Goal: Task Accomplishment & Management: Complete application form

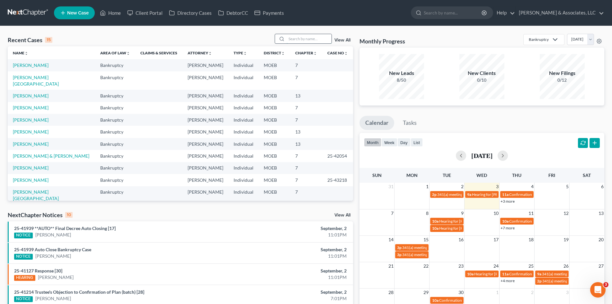
click at [312, 40] on input "search" at bounding box center [309, 38] width 45 height 9
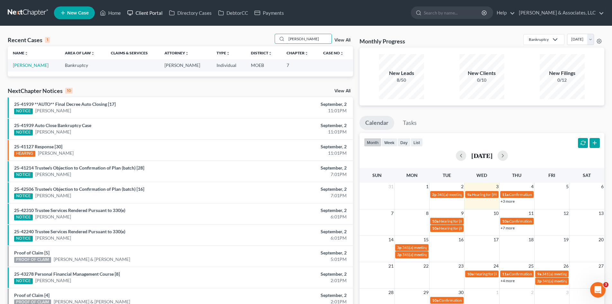
type input "[PERSON_NAME]"
click at [150, 11] on link "Client Portal" at bounding box center [145, 13] width 42 height 12
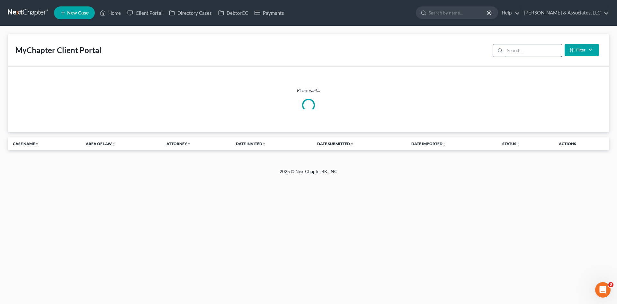
click at [510, 50] on input "search" at bounding box center [533, 50] width 57 height 12
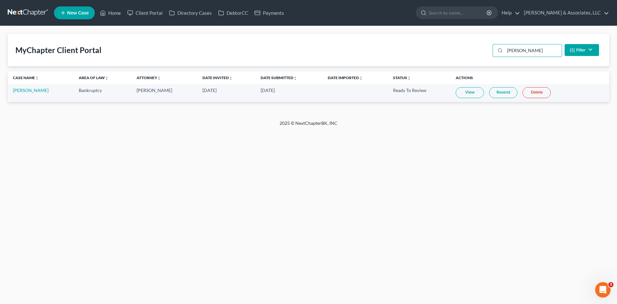
type input "[PERSON_NAME]"
click at [463, 93] on link "View" at bounding box center [470, 92] width 28 height 11
click at [21, 88] on link "[PERSON_NAME]" at bounding box center [31, 89] width 36 height 5
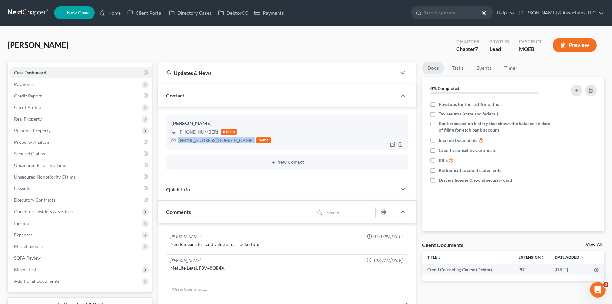
drag, startPoint x: 228, startPoint y: 141, endPoint x: 178, endPoint y: 146, distance: 50.7
click at [178, 146] on div "[PERSON_NAME] [PHONE_NUMBER] mobile [EMAIL_ADDRESS][DOMAIN_NAME] home" at bounding box center [287, 131] width 242 height 35
copy div "[EMAIL_ADDRESS][DOMAIN_NAME]"
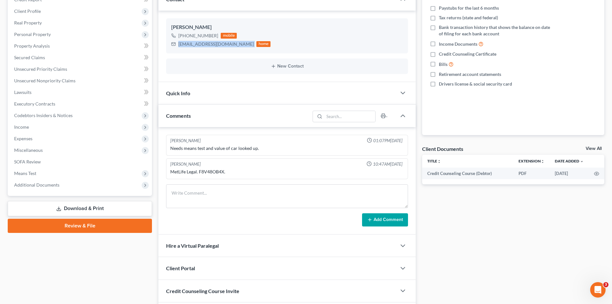
scroll to position [96, 0]
click at [195, 189] on textarea at bounding box center [287, 196] width 242 height 24
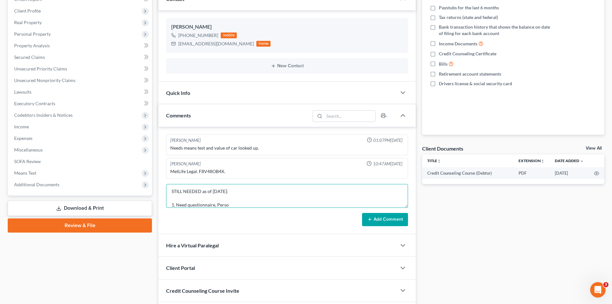
click at [230, 205] on textarea "STILL NEEDED as of [DATE]: 1. Need questionnaire, Perso" at bounding box center [287, 196] width 242 height 24
click at [287, 206] on textarea "STILL NEEDED as of [DATE]: 1. Need questionnaire, Personal items, and Expenses …" at bounding box center [287, 196] width 242 height 24
paste textarea "Lived at current address 3 years? If not, previous address with dates move in/m…"
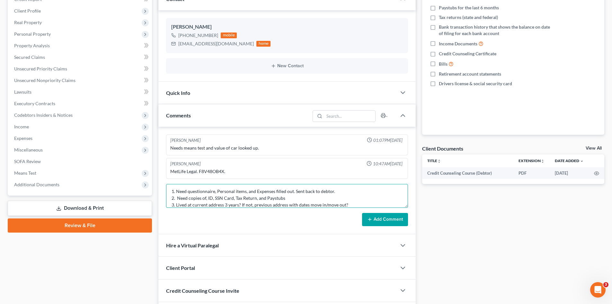
scroll to position [22, 0]
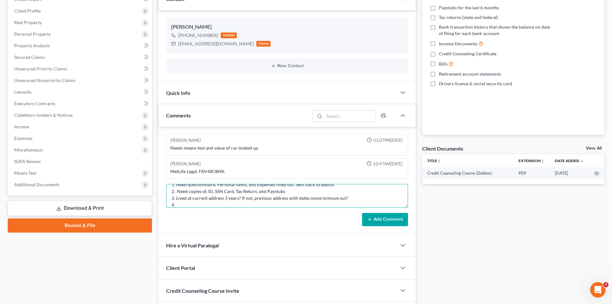
click at [182, 203] on textarea "STILL NEEDED as of [DATE]: 1. Need questionnaire, Personal items, and Expenses …" at bounding box center [287, 196] width 242 height 24
paste textarea "Own or rent? Name/address of landlord/leasing company?"
paste textarea "Car loan on ____? What is KBBV?"
click at [206, 204] on textarea "STILL NEEDED as of [DATE]: 1. Need questionnaire, Personal items, and Expenses …" at bounding box center [287, 196] width 242 height 24
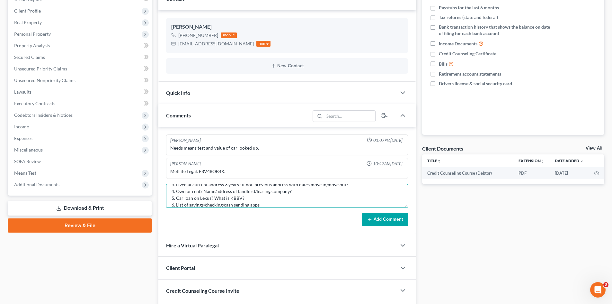
scroll to position [42, 0]
paste textarea "401K or retirement acct? Life insurance? Cash value?"
click at [231, 192] on textarea "STILL NEEDED as of [DATE]: 1. Need questionnaire, Personal items, and Expenses …" at bounding box center [287, 196] width 242 height 24
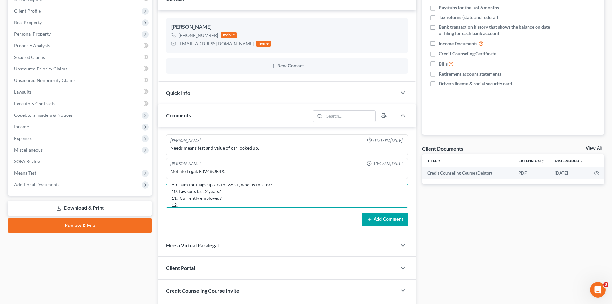
click at [185, 204] on textarea "STILL NEEDED as of [DATE]: 1. Need questionnaire, Personal items, and Expenses …" at bounding box center [287, 196] width 242 height 24
paste textarea "Need Gross Yearly Income 2023"
type textarea "STILL NEEDED as of [DATE]: 1. Need questionnaire, Personal items, and Expenses …"
click at [378, 220] on button "Add Comment" at bounding box center [385, 219] width 46 height 13
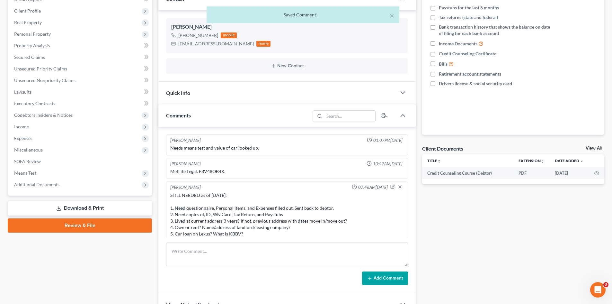
scroll to position [55, 0]
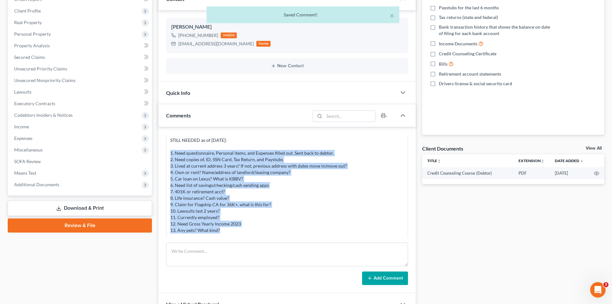
drag, startPoint x: 224, startPoint y: 233, endPoint x: 169, endPoint y: 151, distance: 98.9
click at [169, 151] on div "[PERSON_NAME] 07:46AM[DATE] STILL NEEDED as of [DATE]: 1. Need questionnaire, P…" at bounding box center [287, 181] width 242 height 111
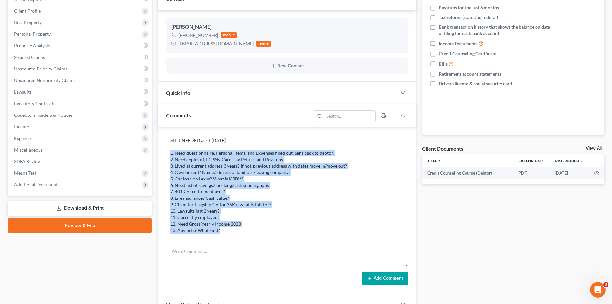
copy div "1. Need questionnaire, Personal items, and Expenses filled out. Sent back to de…"
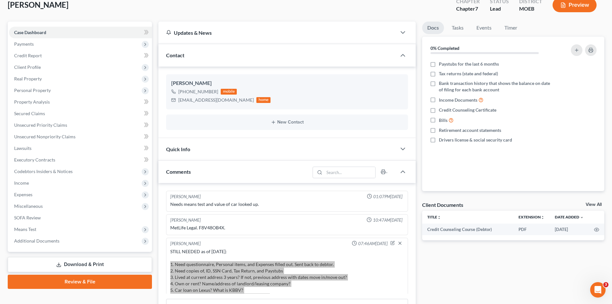
scroll to position [0, 0]
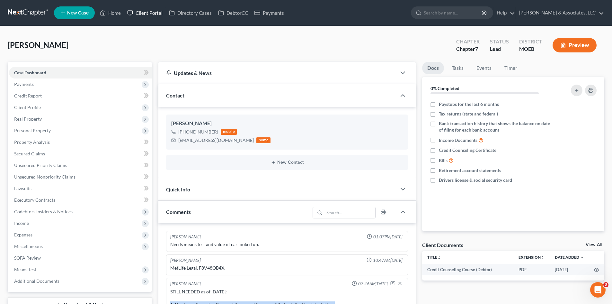
click at [145, 13] on link "Client Portal" at bounding box center [145, 13] width 42 height 12
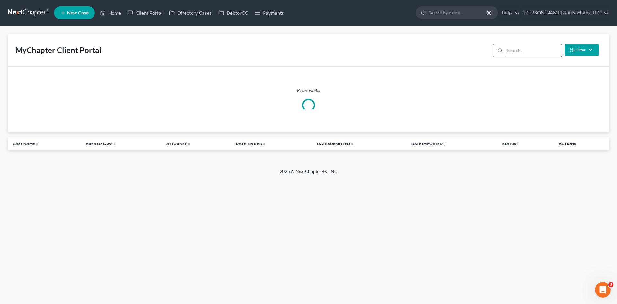
click at [510, 54] on input "search" at bounding box center [533, 50] width 57 height 12
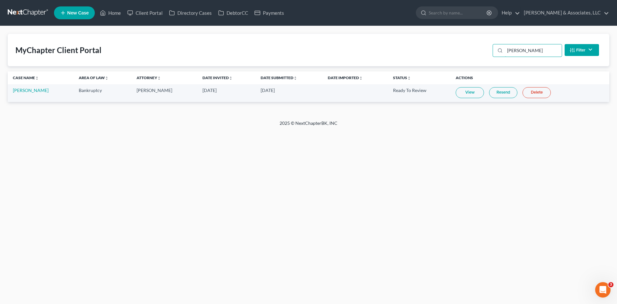
type input "[PERSON_NAME]"
click at [465, 95] on link "View" at bounding box center [470, 92] width 28 height 11
click at [22, 92] on link "[PERSON_NAME]" at bounding box center [31, 89] width 36 height 5
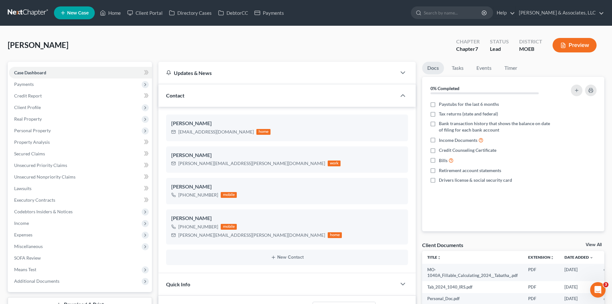
scroll to position [135, 0]
click at [401, 168] on line "button" at bounding box center [401, 167] width 0 height 1
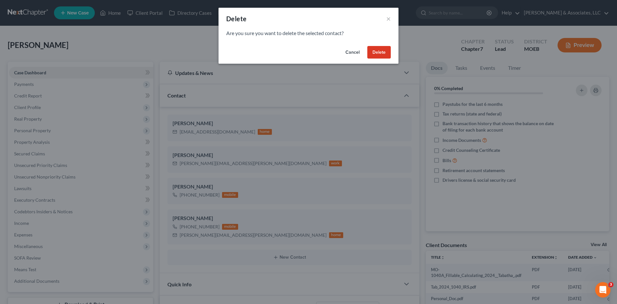
click at [379, 53] on button "Delete" at bounding box center [378, 52] width 23 height 13
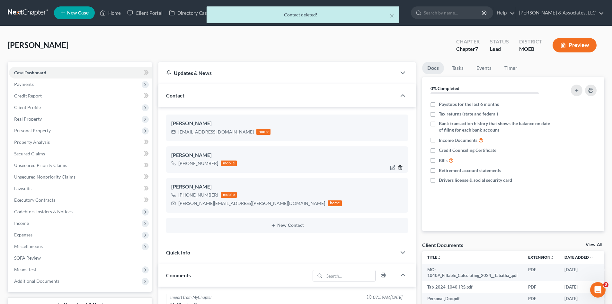
click at [400, 167] on icon "button" at bounding box center [400, 167] width 5 height 5
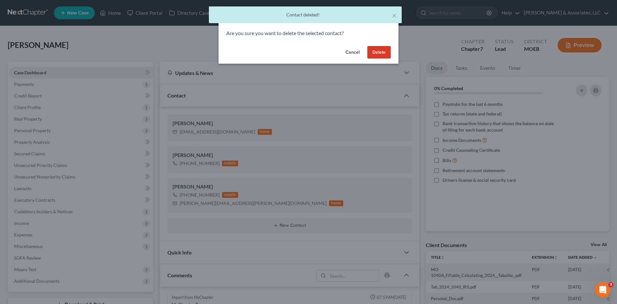
click at [378, 52] on button "Delete" at bounding box center [378, 52] width 23 height 13
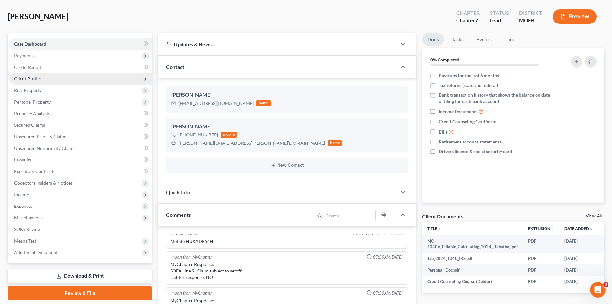
scroll to position [0, 0]
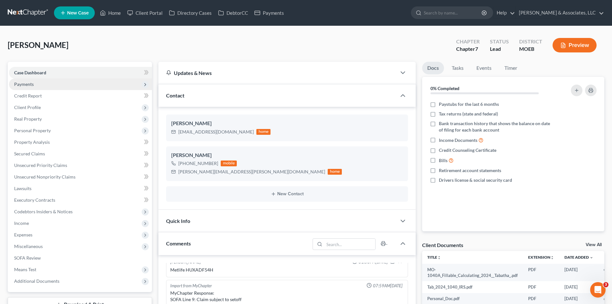
click at [26, 83] on span "Payments" at bounding box center [24, 83] width 20 height 5
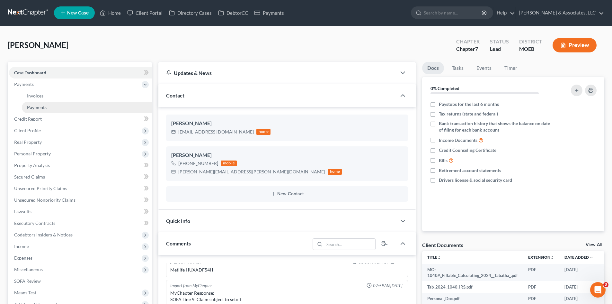
click at [36, 106] on span "Payments" at bounding box center [37, 106] width 20 height 5
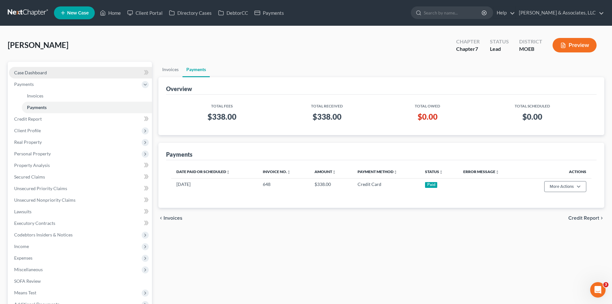
click at [43, 73] on span "Case Dashboard" at bounding box center [30, 72] width 33 height 5
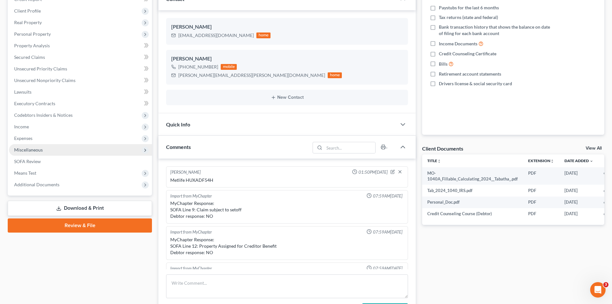
click at [27, 145] on span "Miscellaneous" at bounding box center [80, 150] width 143 height 12
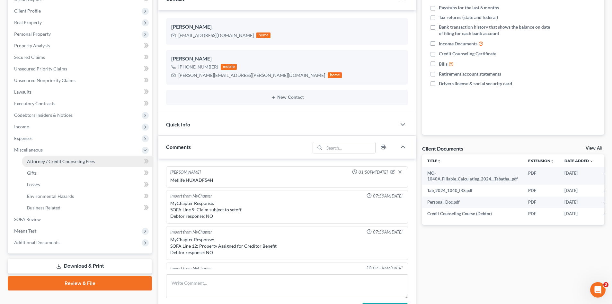
click at [64, 160] on span "Attorney / Credit Counseling Fees" at bounding box center [61, 160] width 68 height 5
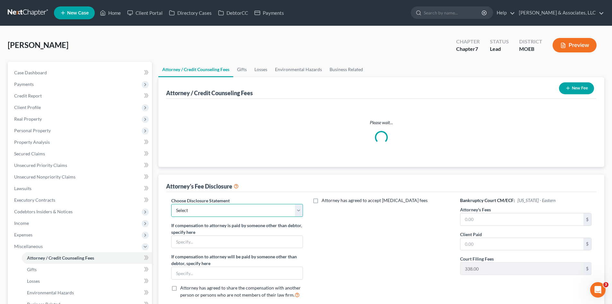
click at [222, 209] on select "Select Disclosure of Compensation Statement" at bounding box center [236, 210] width 131 height 13
select select "0"
click at [171, 204] on select "Select Disclosure of Compensation Statement" at bounding box center [236, 210] width 131 height 13
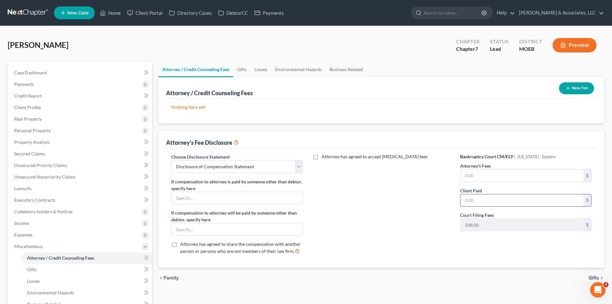
click at [482, 203] on input "text" at bounding box center [522, 200] width 123 height 12
type input "0.00"
click at [215, 226] on input "text" at bounding box center [237, 229] width 131 height 12
type input "Met Life"
click at [481, 171] on input "text" at bounding box center [522, 175] width 123 height 12
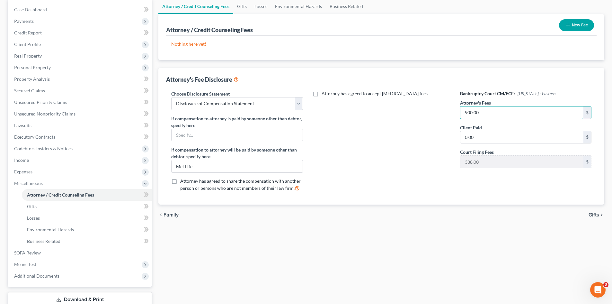
scroll to position [64, 0]
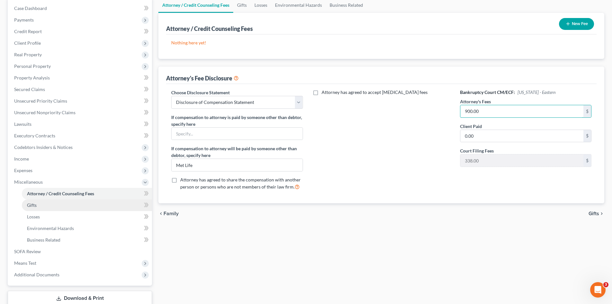
type input "900.00"
click at [33, 205] on span "Gifts" at bounding box center [32, 204] width 10 height 5
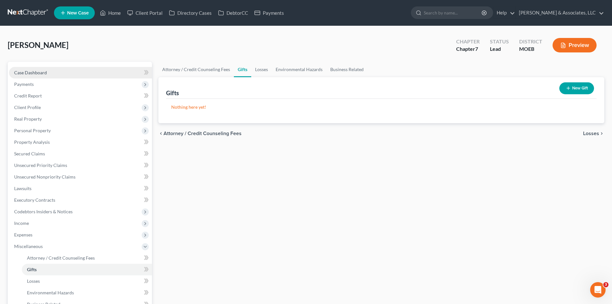
click at [28, 75] on span "Case Dashboard" at bounding box center [30, 72] width 33 height 5
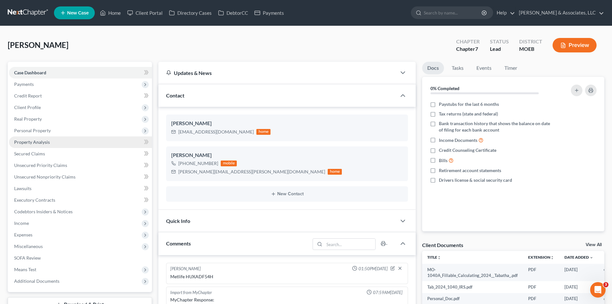
scroll to position [135, 0]
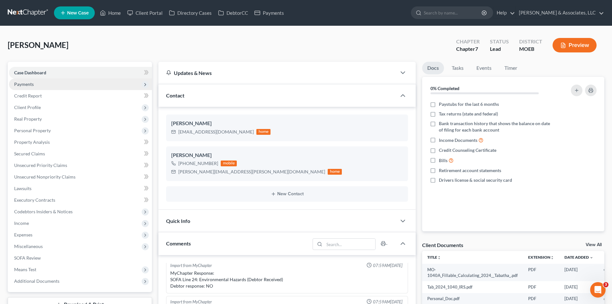
click at [30, 83] on span "Payments" at bounding box center [24, 83] width 20 height 5
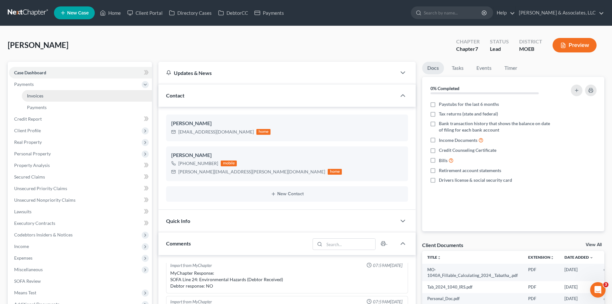
click at [35, 97] on span "Invoices" at bounding box center [35, 95] width 16 height 5
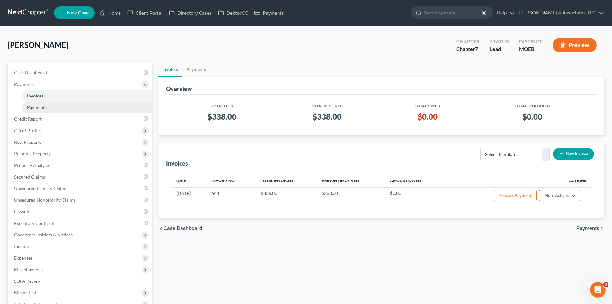
click at [42, 104] on span "Payments" at bounding box center [37, 106] width 20 height 5
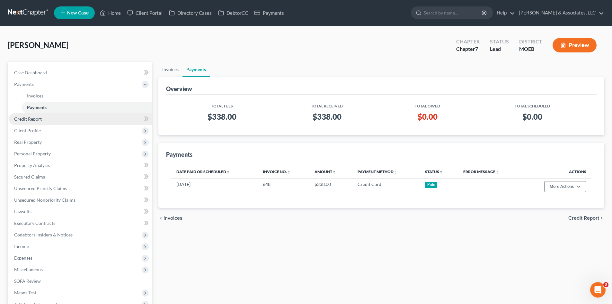
click at [34, 119] on span "Credit Report" at bounding box center [28, 118] width 28 height 5
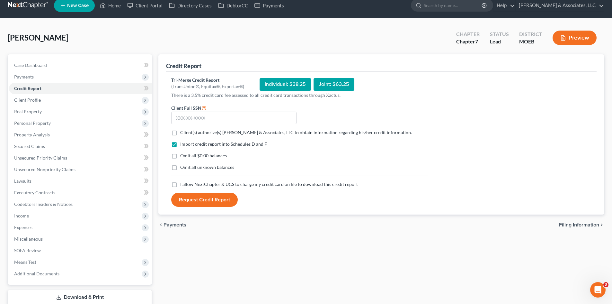
scroll to position [49, 0]
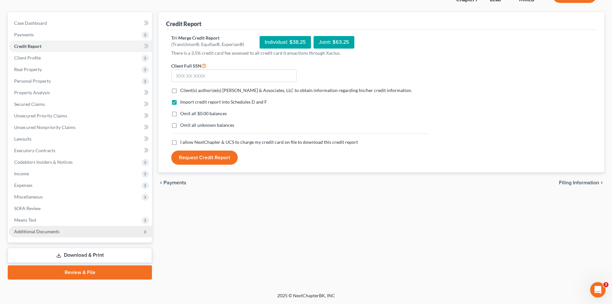
click at [40, 232] on span "Additional Documents" at bounding box center [36, 231] width 45 height 5
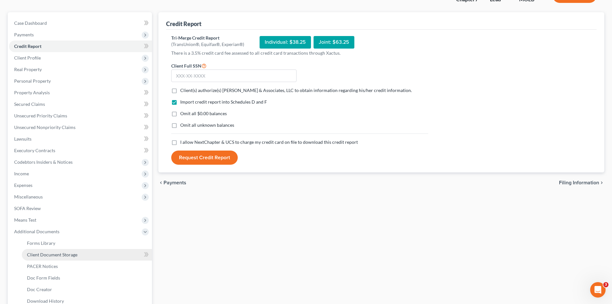
click at [63, 254] on span "Client Document Storage" at bounding box center [52, 254] width 50 height 5
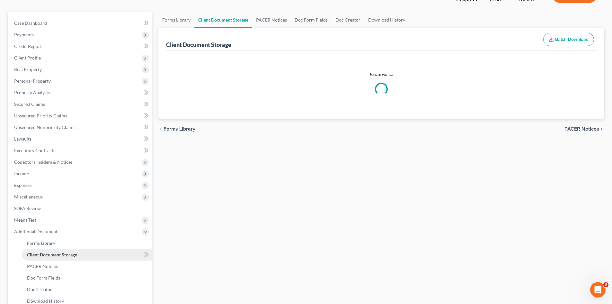
scroll to position [3, 0]
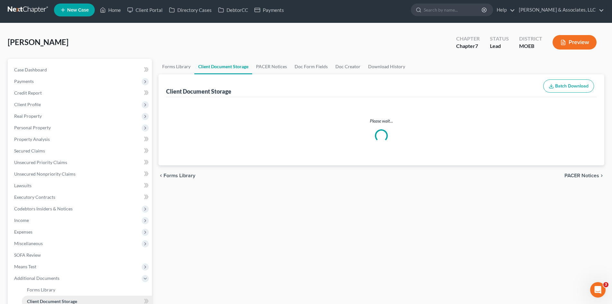
select select "9"
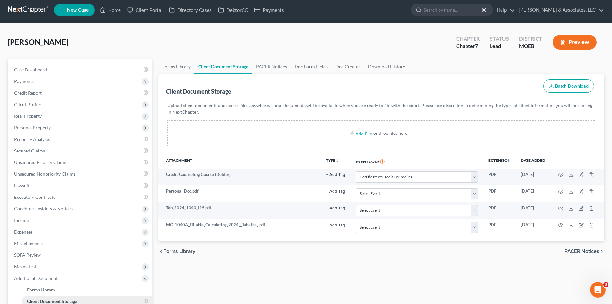
scroll to position [0, 0]
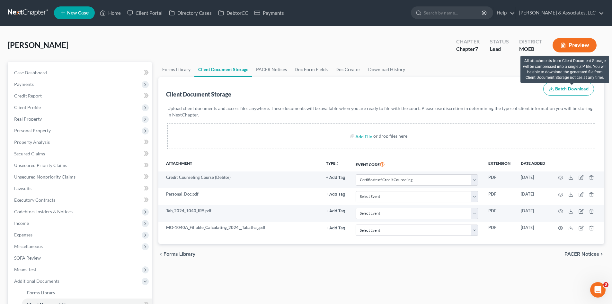
click at [568, 89] on span "Batch Download" at bounding box center [571, 88] width 33 height 5
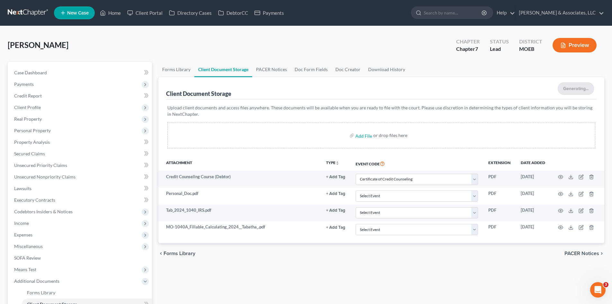
select select "9"
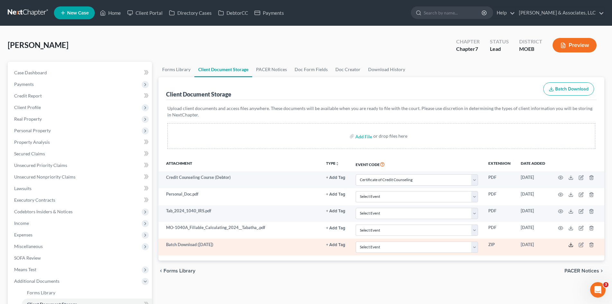
click at [571, 245] on polyline at bounding box center [571, 244] width 2 height 1
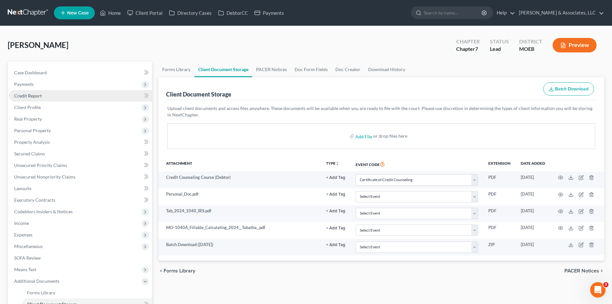
click at [36, 93] on span "Credit Report" at bounding box center [28, 95] width 28 height 5
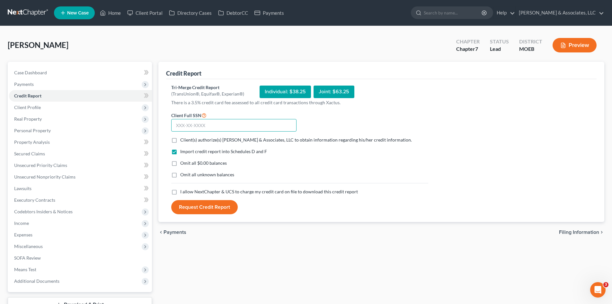
click at [183, 125] on input "text" at bounding box center [233, 125] width 125 height 13
type input "498-76-1957"
click at [180, 139] on label "Client(s) authorize(s) [PERSON_NAME] & Associates, LLC to obtain information re…" at bounding box center [296, 140] width 232 height 6
click at [183, 139] on input "Client(s) authorize(s) [PERSON_NAME] & Associates, LLC to obtain information re…" at bounding box center [185, 139] width 4 height 4
checkbox input "true"
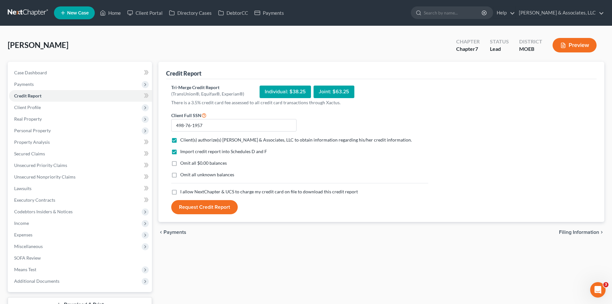
click at [180, 162] on label "Omit all $0.00 balances" at bounding box center [203, 163] width 47 height 6
click at [183, 162] on input "Omit all $0.00 balances" at bounding box center [185, 162] width 4 height 4
checkbox input "true"
click at [180, 191] on label "I allow NextChapter & UCS to charge my credit card on file to download this cre…" at bounding box center [269, 191] width 178 height 6
click at [183, 191] on input "I allow NextChapter & UCS to charge my credit card on file to download this cre…" at bounding box center [185, 190] width 4 height 4
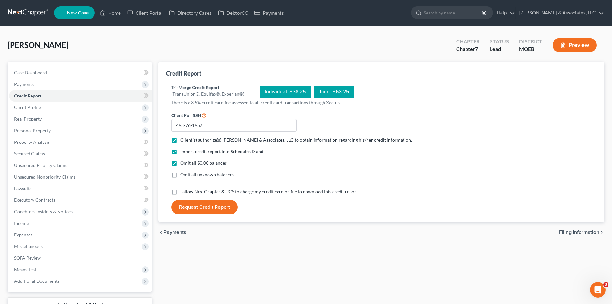
checkbox input "true"
click at [211, 207] on button "Request Credit Report" at bounding box center [204, 207] width 67 height 14
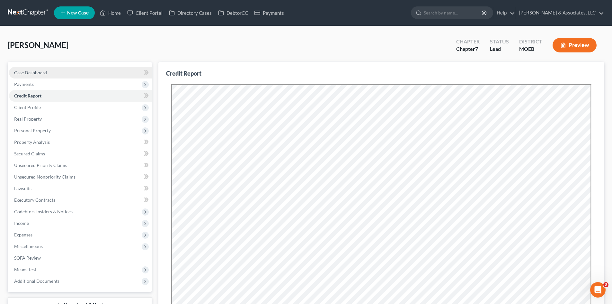
click at [30, 75] on span "Case Dashboard" at bounding box center [30, 72] width 33 height 5
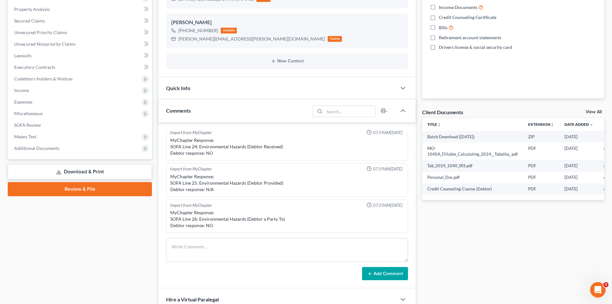
scroll to position [193, 0]
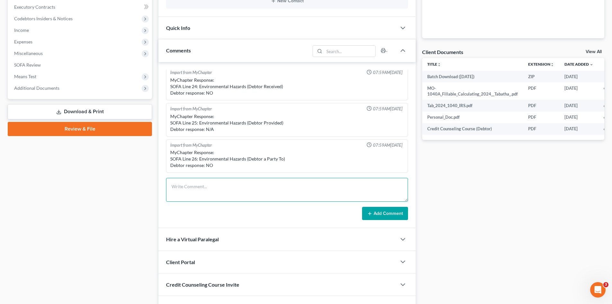
paste textarea "[PERSON_NAME] (db) 4:2015bk45516 [PERSON_NAME] [US_STATE] EASTERN BANKRUPTCY CO…"
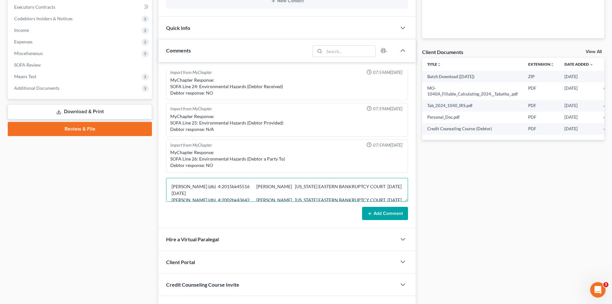
scroll to position [8, 0]
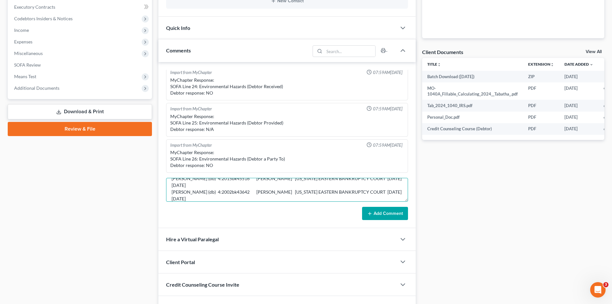
click at [194, 197] on textarea "[PERSON_NAME] (db) 4:2015bk45516 [PERSON_NAME] [US_STATE] EASTERN BANKRUPTCY CO…" at bounding box center [287, 190] width 242 height 24
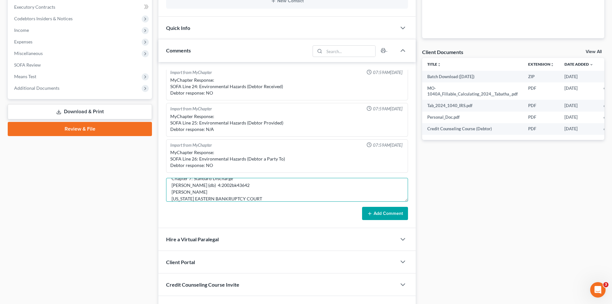
scroll to position [62, 0]
type textarea "PACER Search Chapter 7: Standard Discharge [PERSON_NAME] (db) 4:2015bk45516 [PE…"
